Goal: Information Seeking & Learning: Learn about a topic

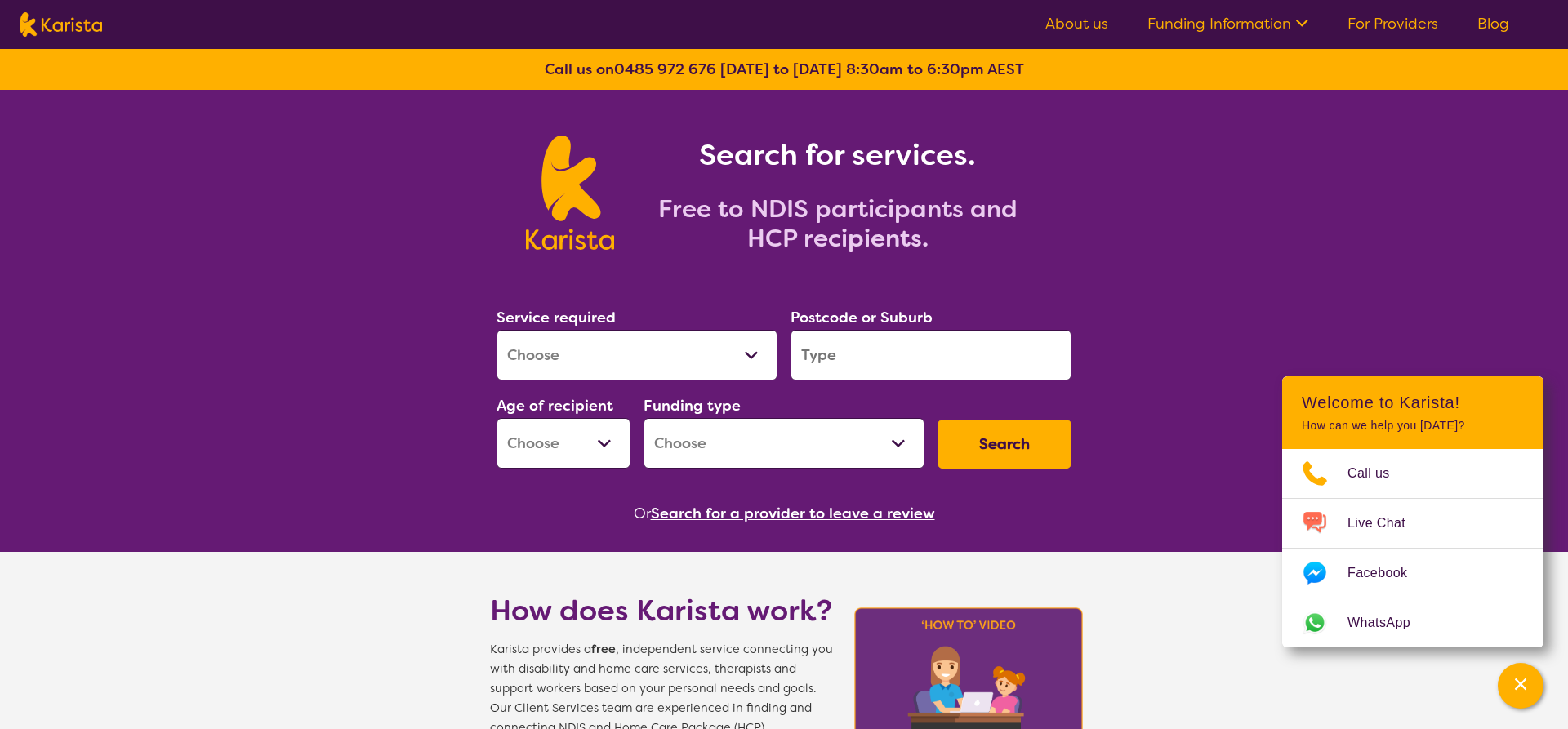
click at [496, 330] on select "Allied Health Assistant Assessment ([MEDICAL_DATA] or [MEDICAL_DATA]) Behaviour…" at bounding box center [636, 355] width 281 height 51
select select "NDIS Support Coordination"
click option "NDIS Support Coordination" at bounding box center [0, 0] width 0 height 0
click at [826, 360] on input "search" at bounding box center [931, 355] width 281 height 51
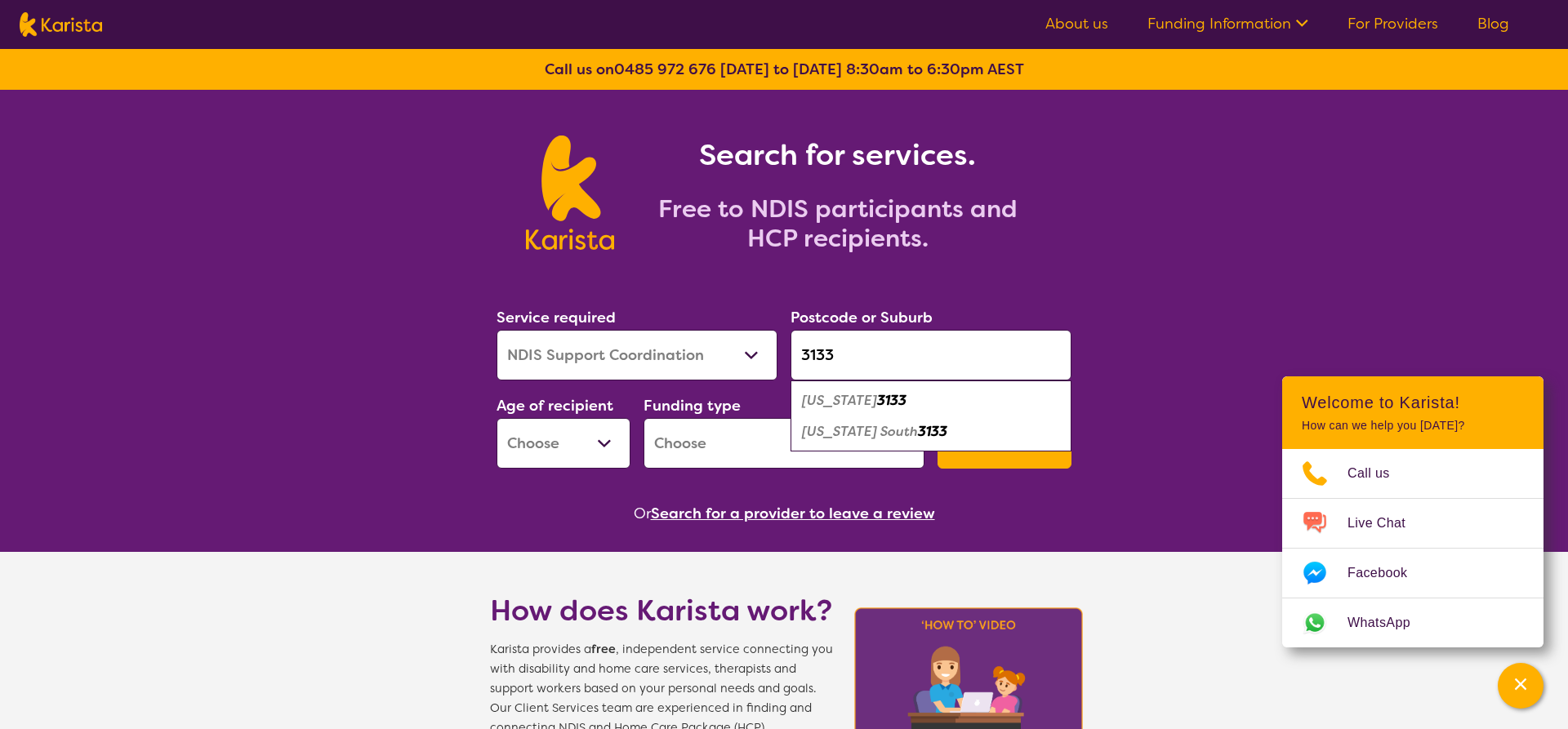
type input "3133"
click at [880, 397] on em "3133" at bounding box center [892, 400] width 30 height 17
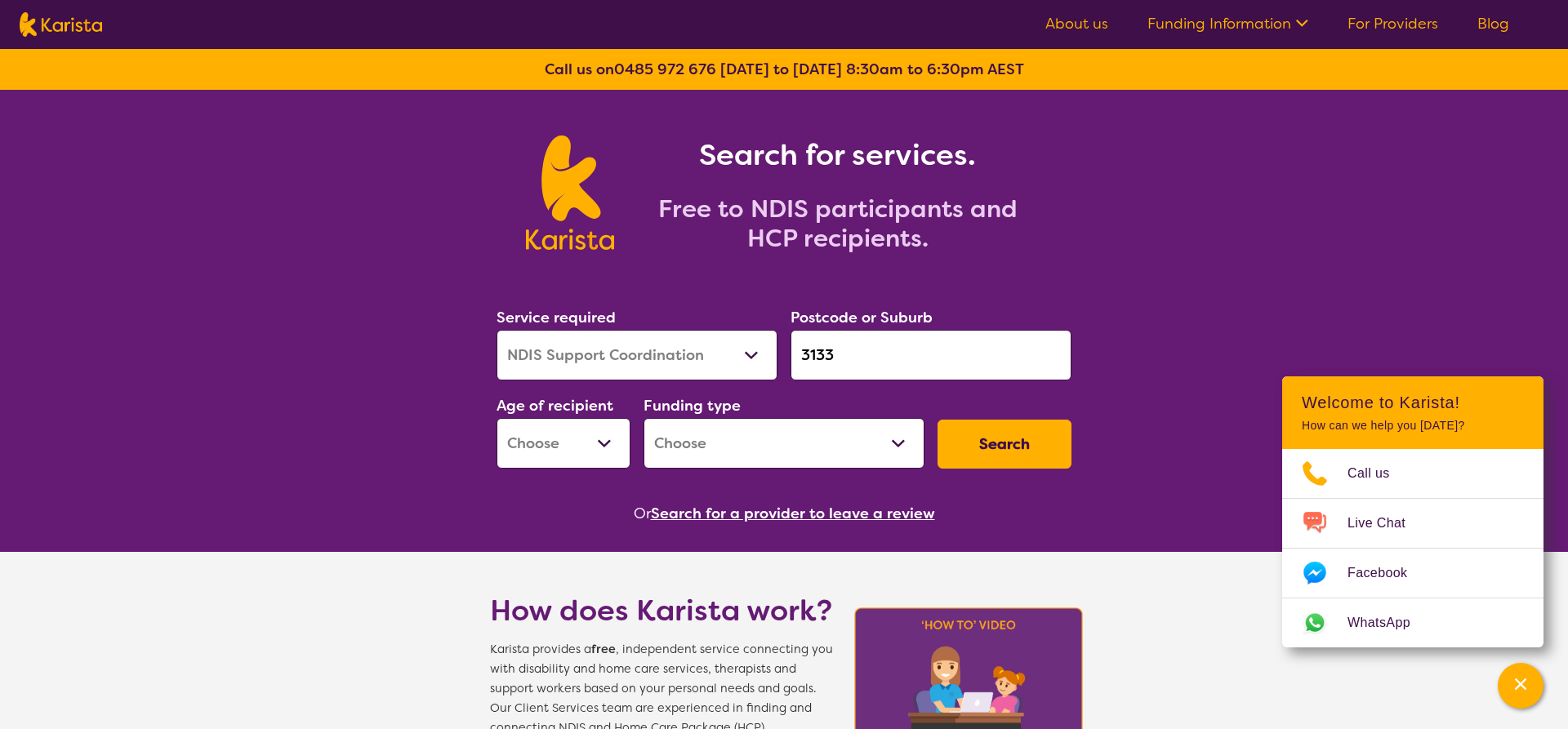
click at [999, 441] on button "Search" at bounding box center [1005, 444] width 134 height 49
click at [496, 418] on select "Early Childhood - 0 to 9 Child - 10 to 11 Adolescent - 12 to 17 Adult - 18 to 6…" at bounding box center [563, 443] width 134 height 51
select select "AD"
click option "Adult - 18 to 64" at bounding box center [0, 0] width 0 height 0
click at [994, 449] on button "Search" at bounding box center [1005, 444] width 134 height 49
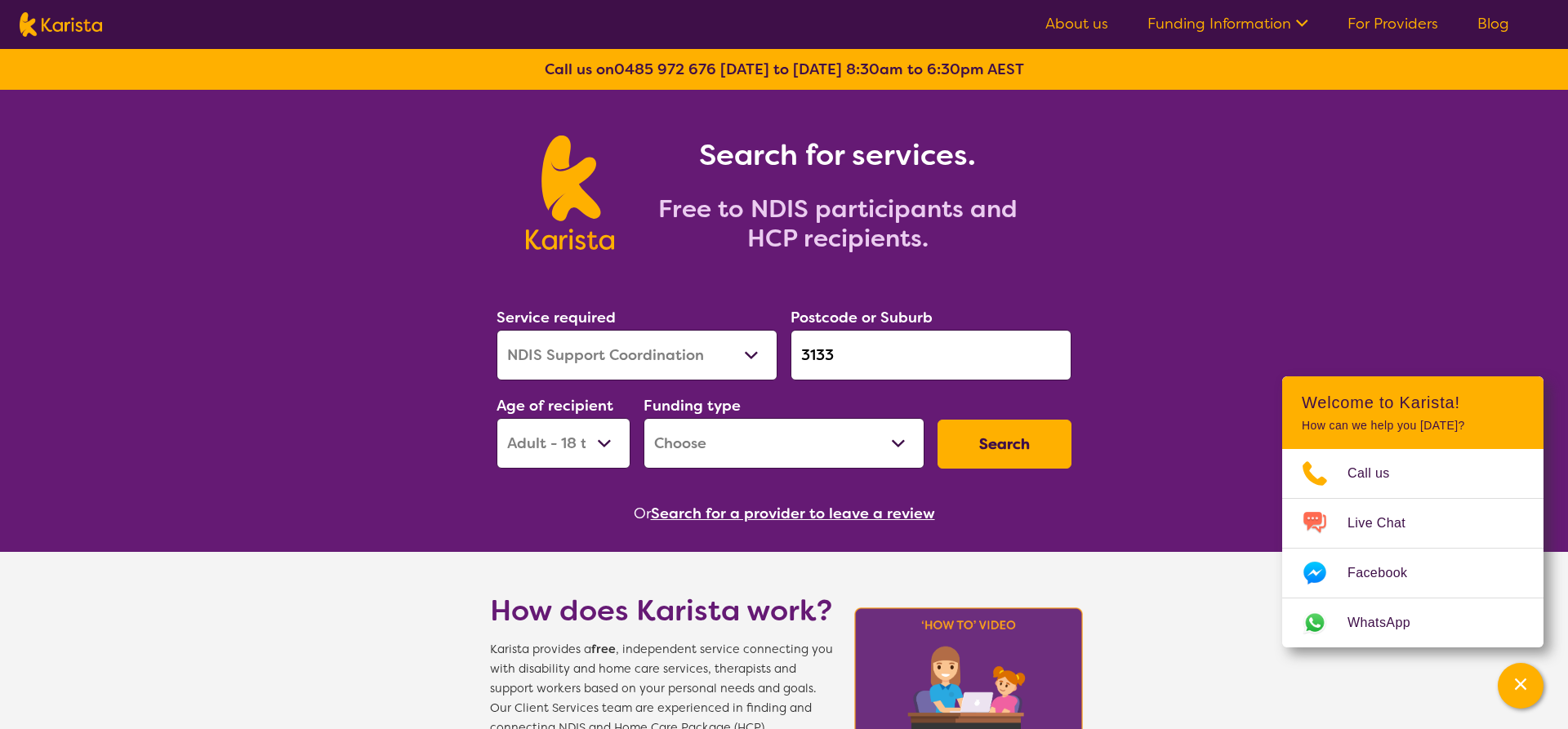
click at [644, 418] on select "Home Care Package (HCP) National Disability Insurance Scheme (NDIS) I don't know" at bounding box center [784, 443] width 281 height 51
select select "NDIS"
click option "National Disability Insurance Scheme (NDIS)" at bounding box center [0, 0] width 0 height 0
click at [979, 438] on button "Search" at bounding box center [1005, 444] width 134 height 49
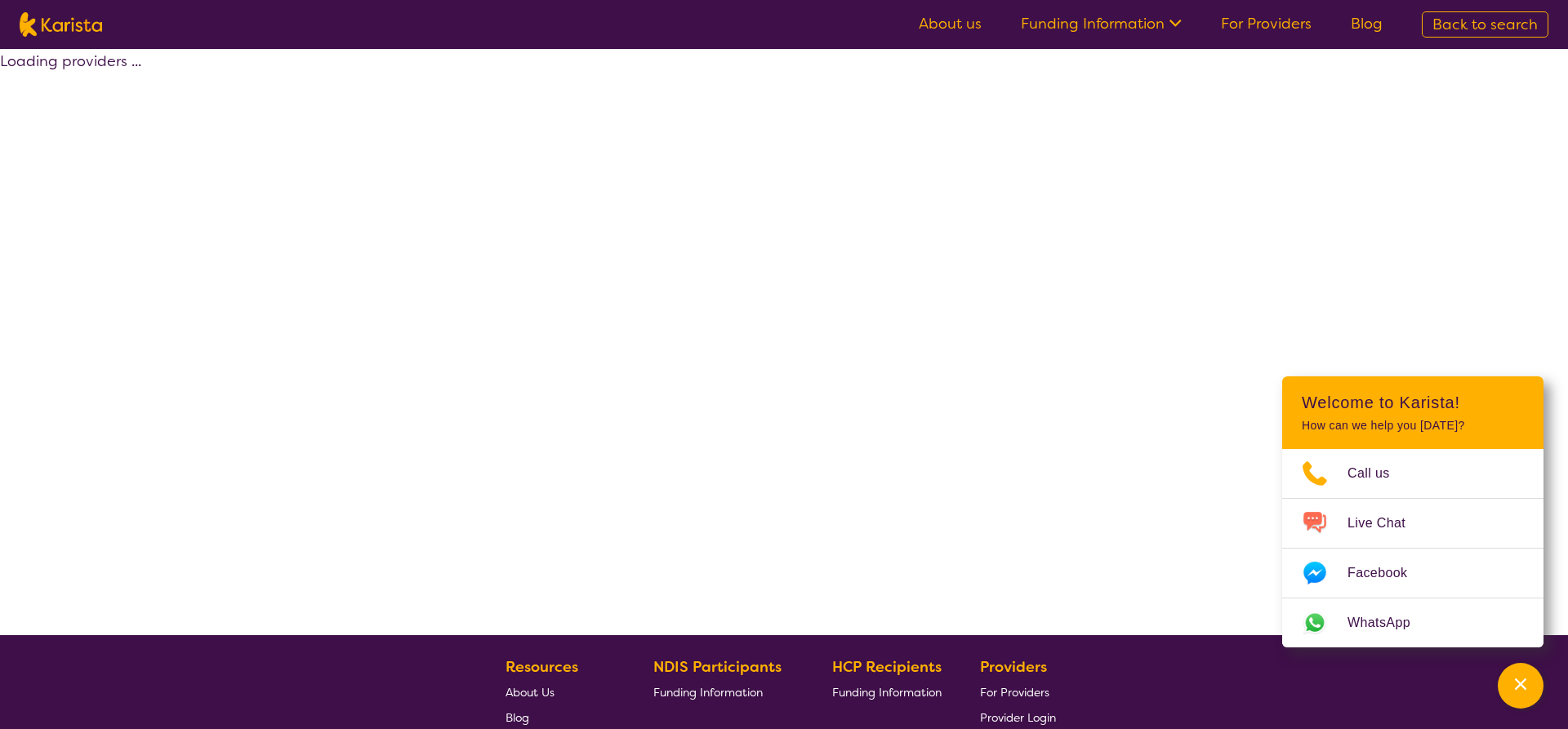
select select "by_score"
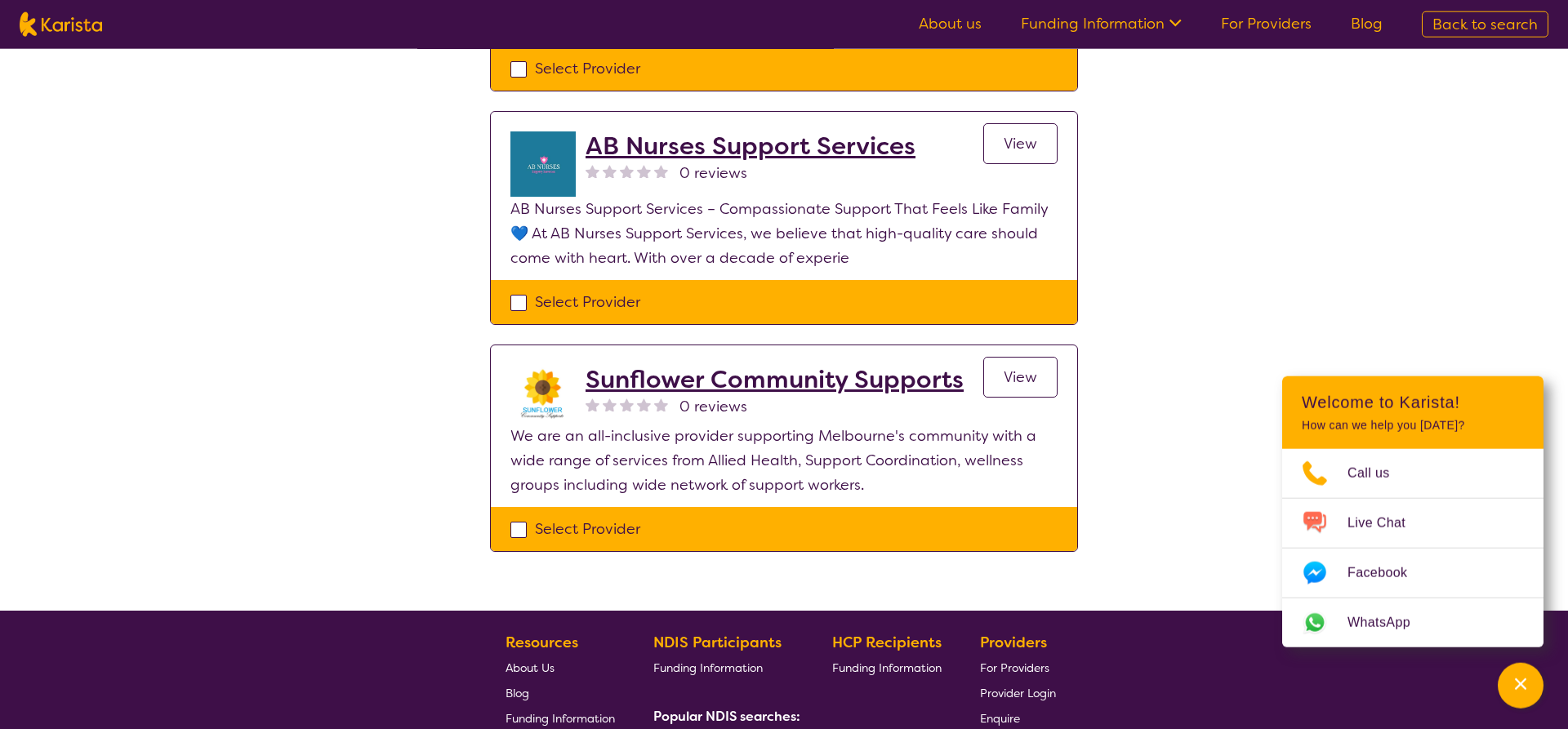
scroll to position [1292, 0]
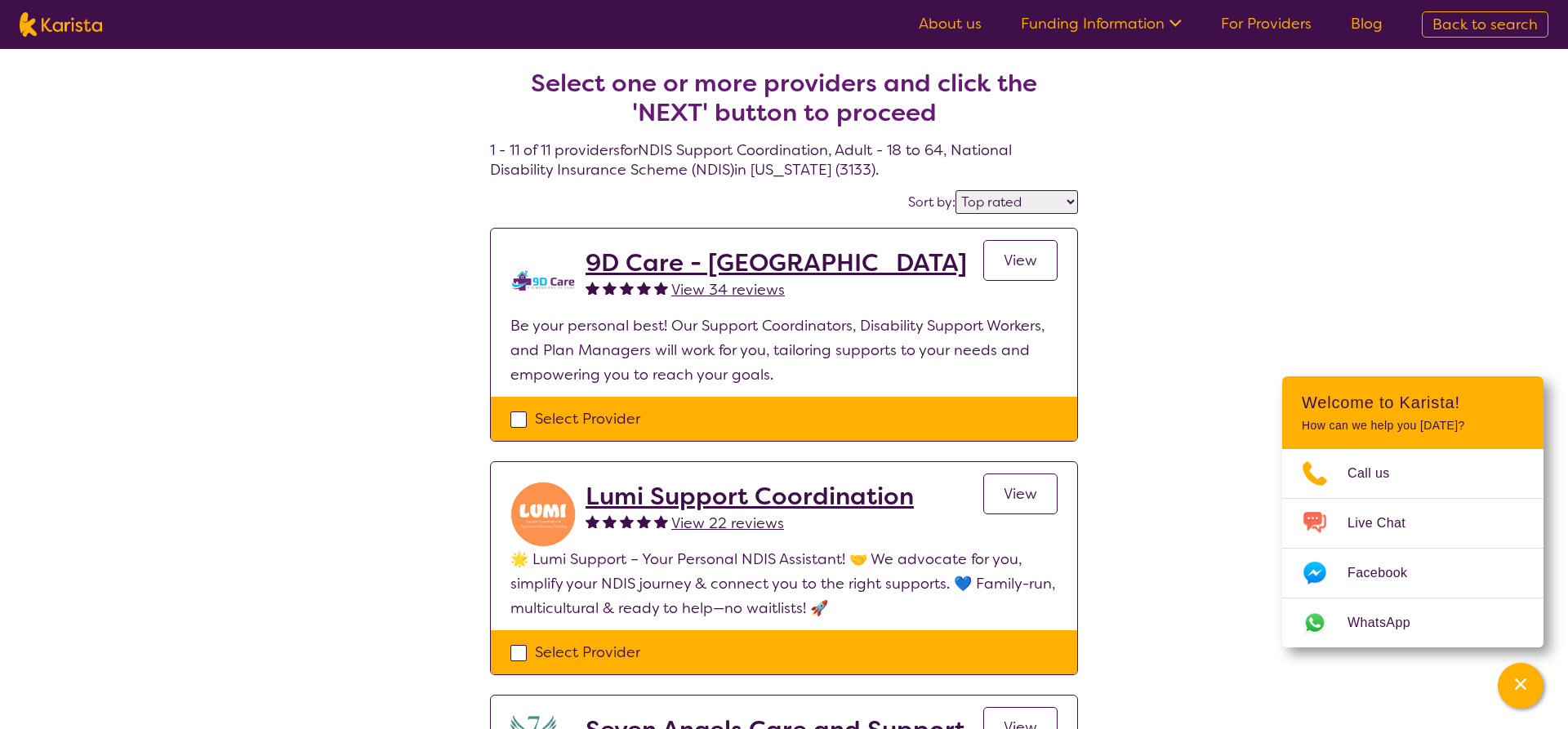
select select "NDIS Support Coordination"
select select "AD"
select select "NDIS"
